Goal: Task Accomplishment & Management: Manage account settings

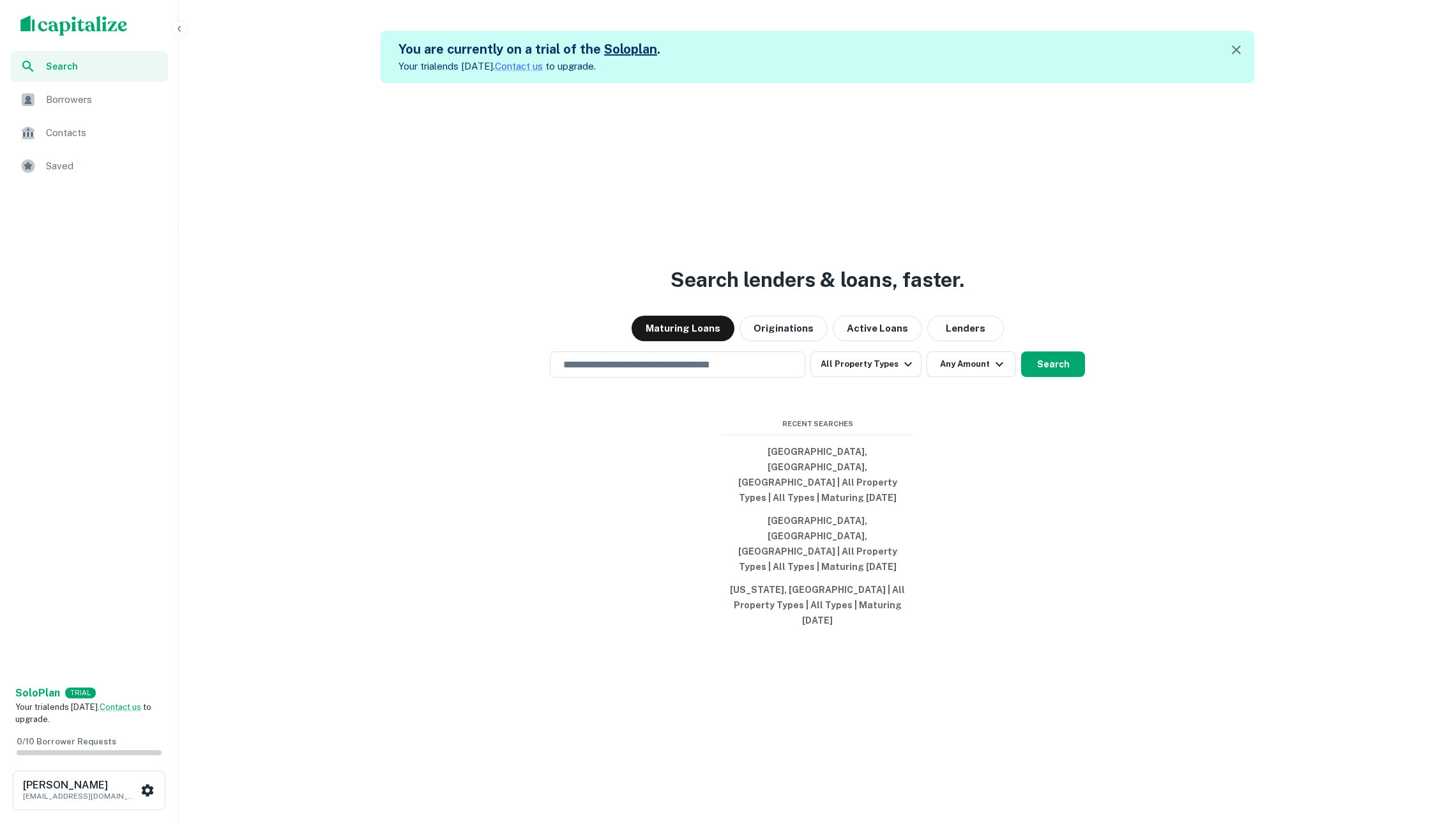
click at [90, 95] on span "Borrowers" at bounding box center [103, 99] width 114 height 15
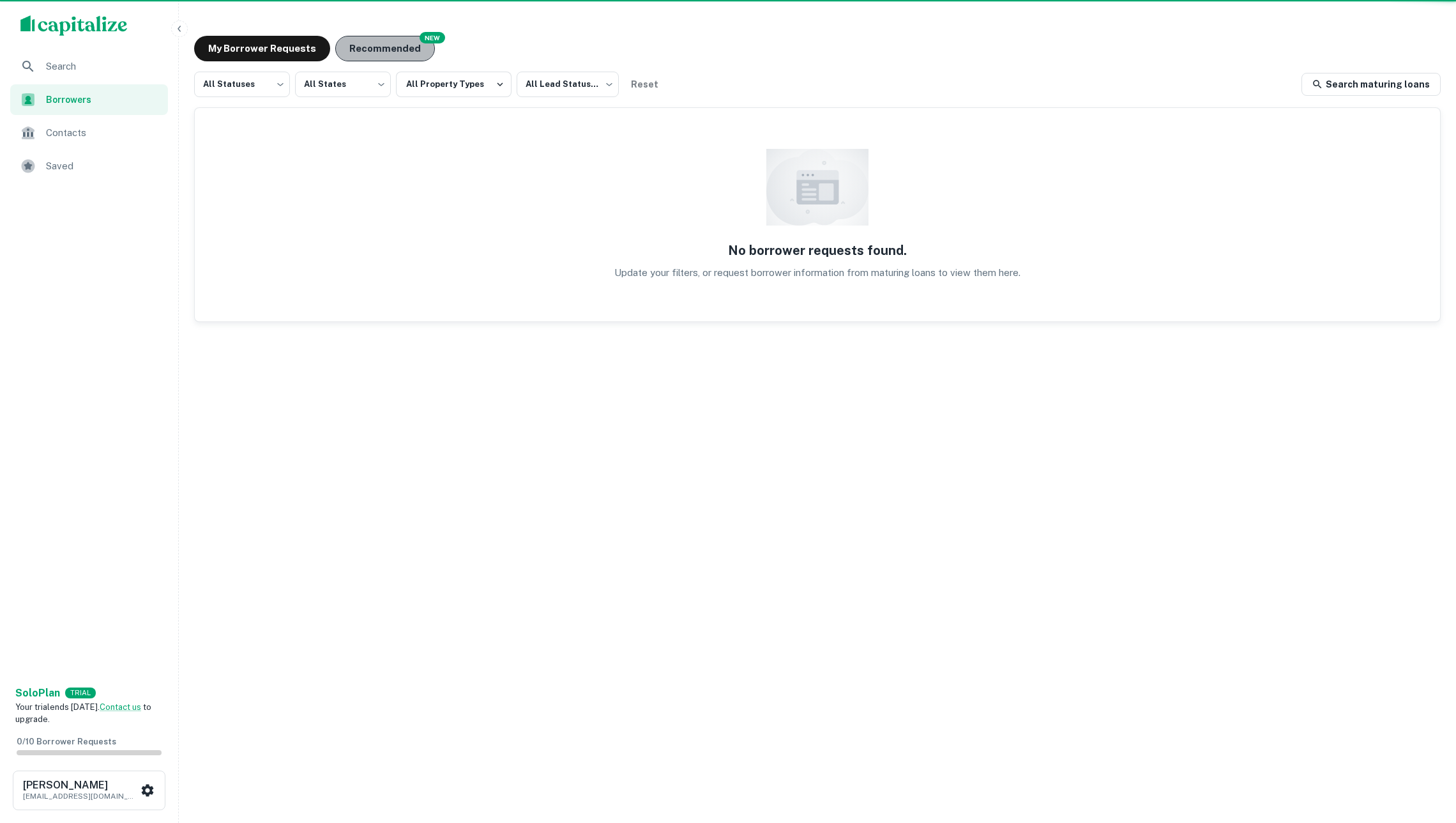
click at [393, 49] on button "Recommended" at bounding box center [385, 48] width 100 height 26
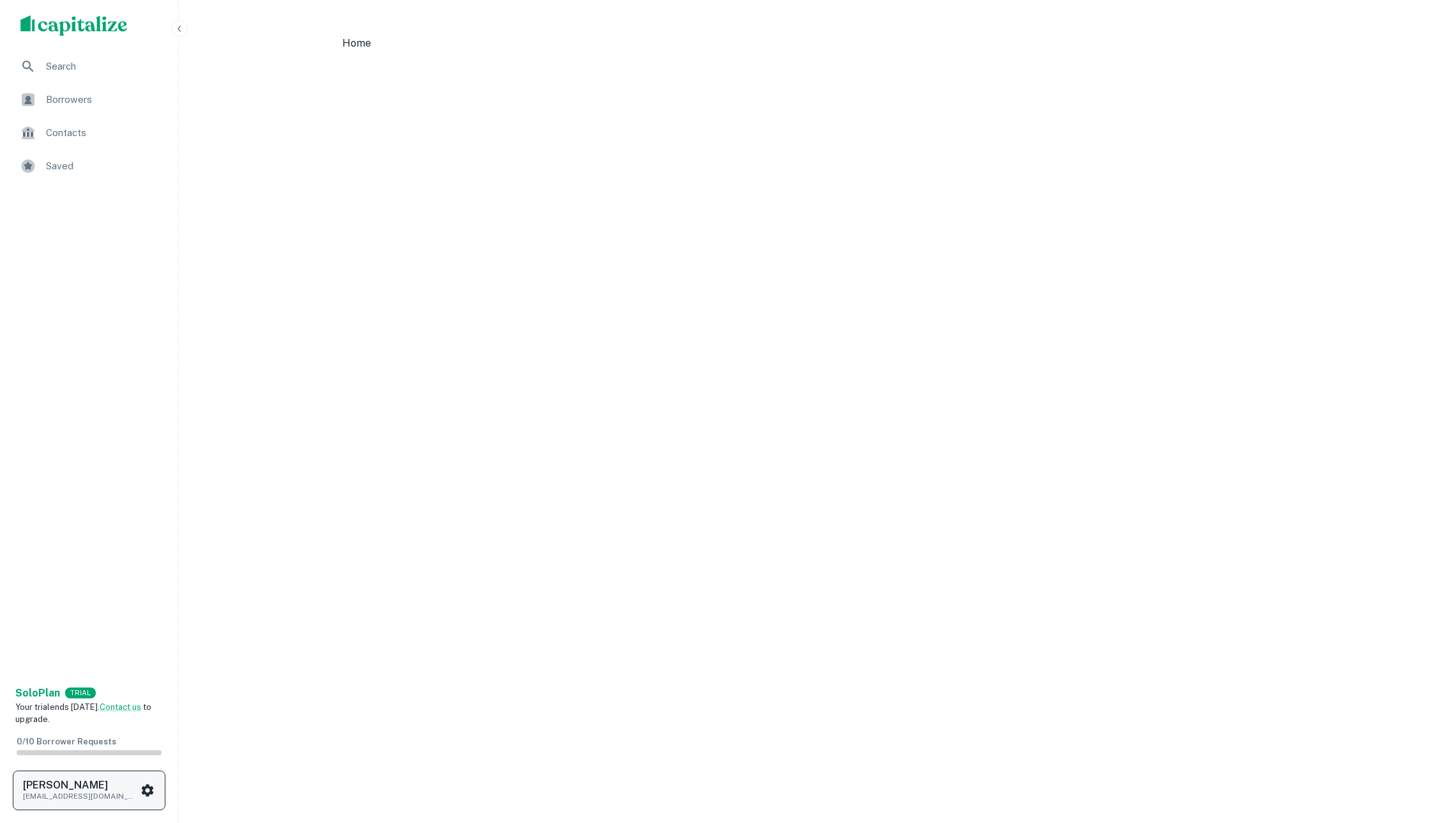
click at [123, 790] on p "[EMAIL_ADDRESS][DOMAIN_NAME]" at bounding box center [80, 796] width 115 height 12
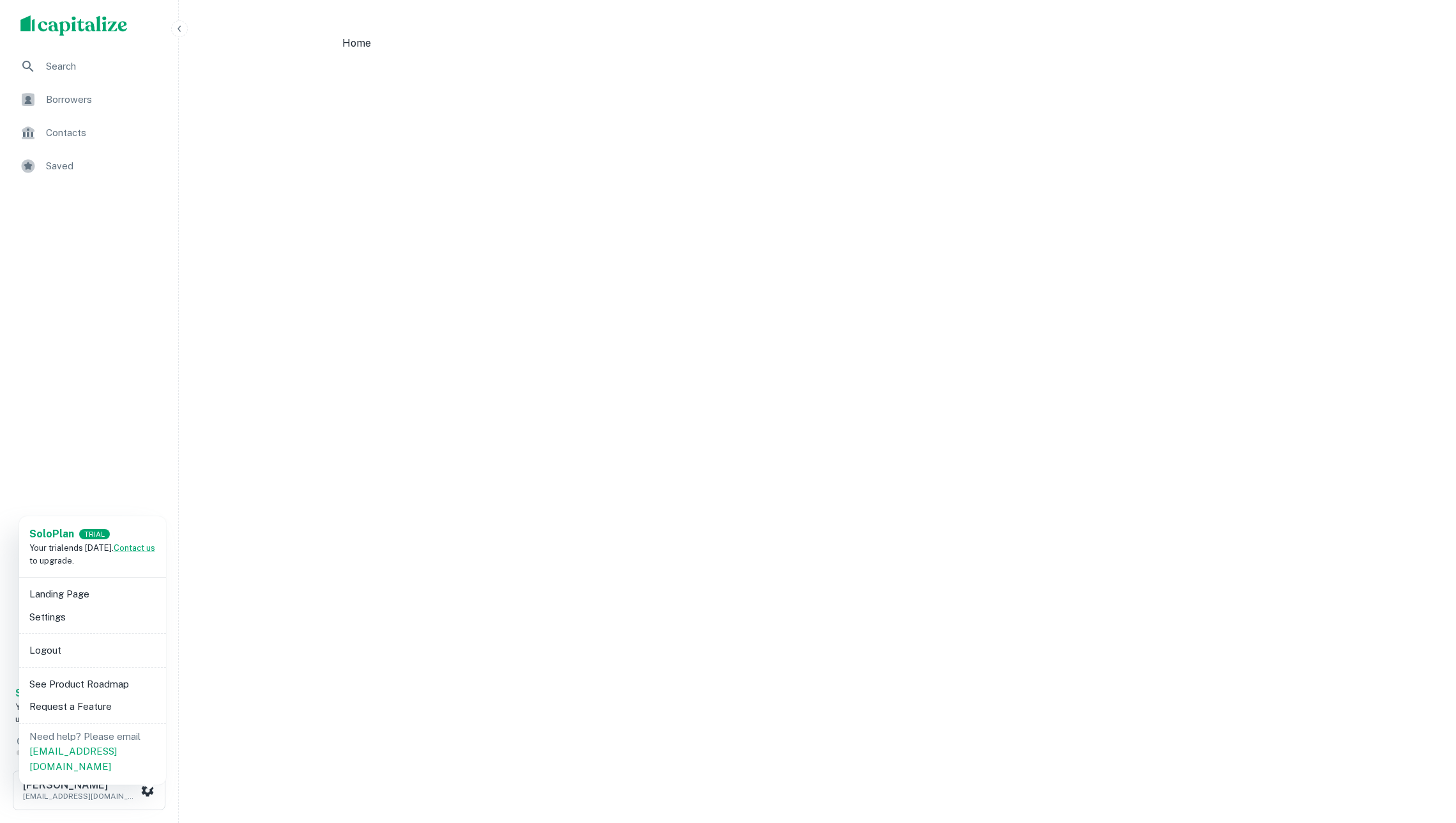
click at [92, 647] on li "Logout" at bounding box center [92, 650] width 136 height 23
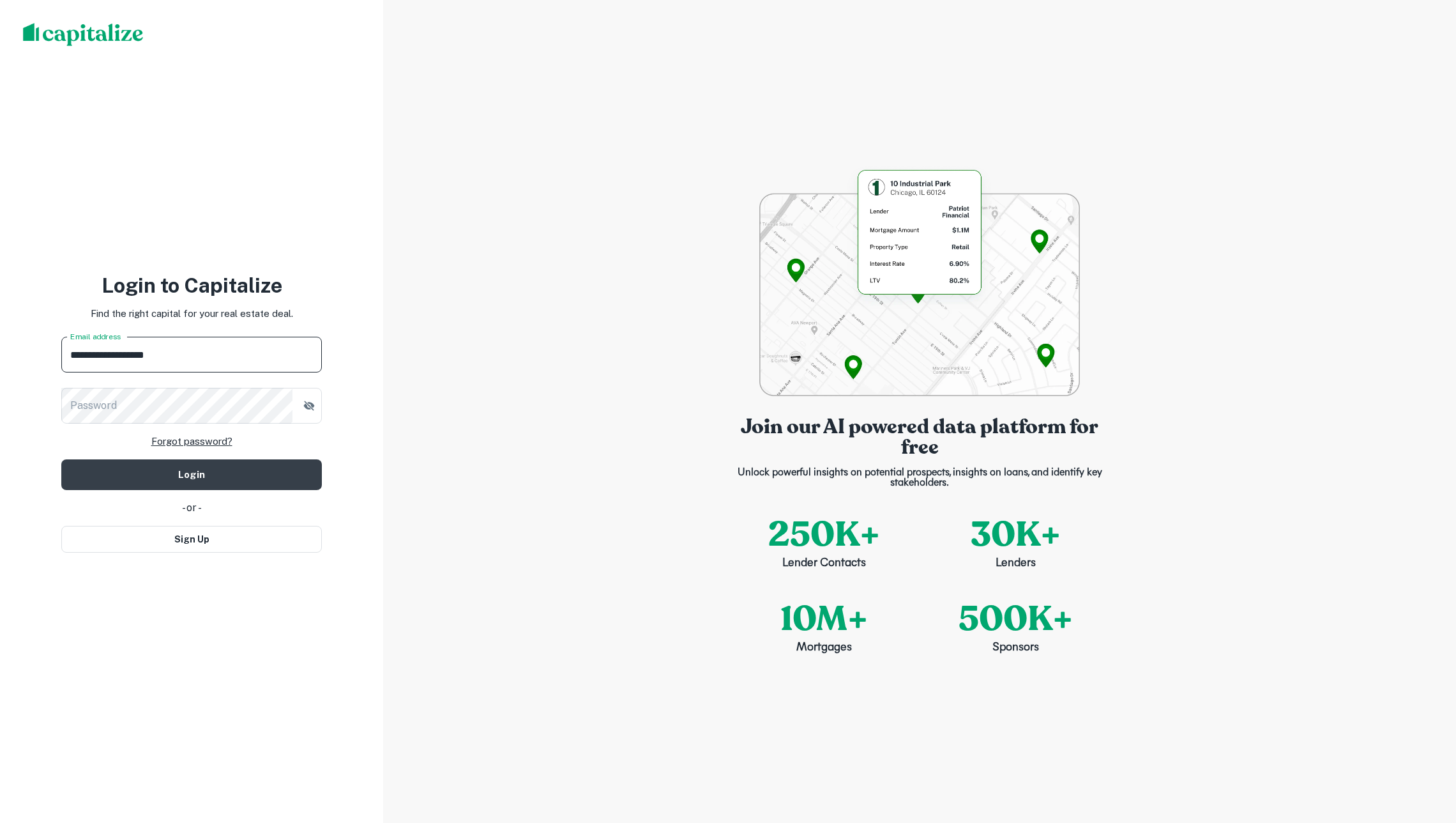
type input "**********"
click at [192, 474] on button "Login" at bounding box center [192, 475] width 261 height 31
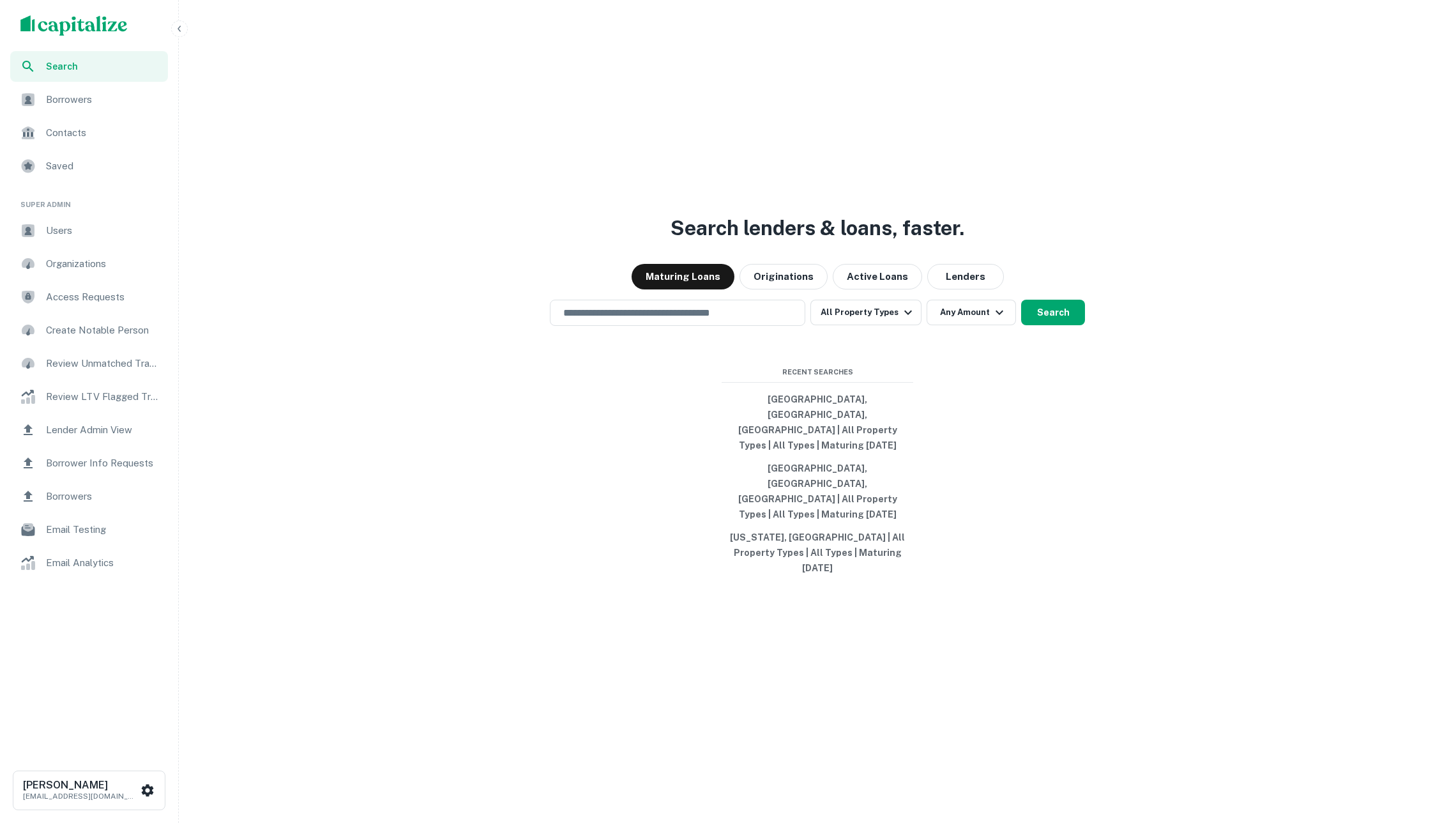
click at [117, 560] on span "Email Analytics" at bounding box center [103, 562] width 114 height 15
